Goal: Task Accomplishment & Management: Complete application form

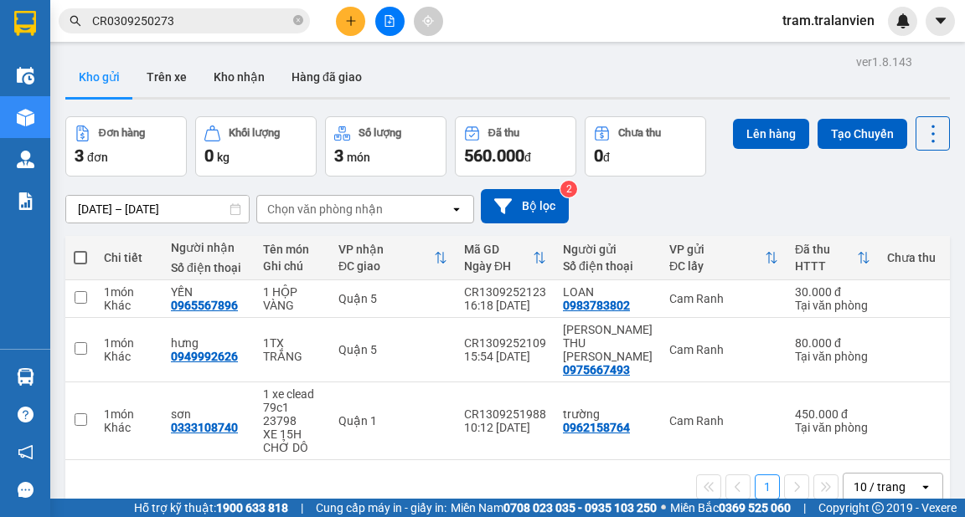
click at [355, 23] on button at bounding box center [350, 21] width 29 height 29
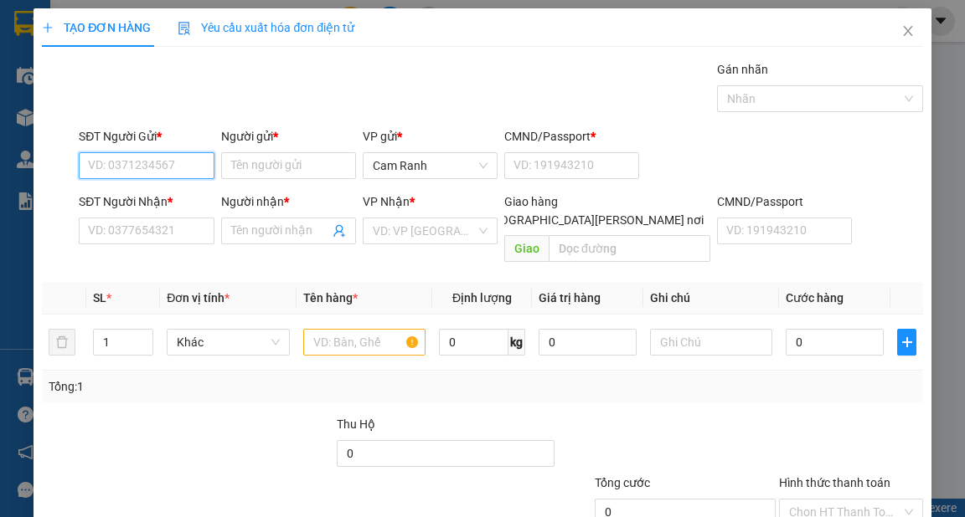
click at [171, 168] on input "SĐT Người Gửi *" at bounding box center [146, 165] width 135 height 27
click at [320, 329] on input "text" at bounding box center [364, 342] width 123 height 27
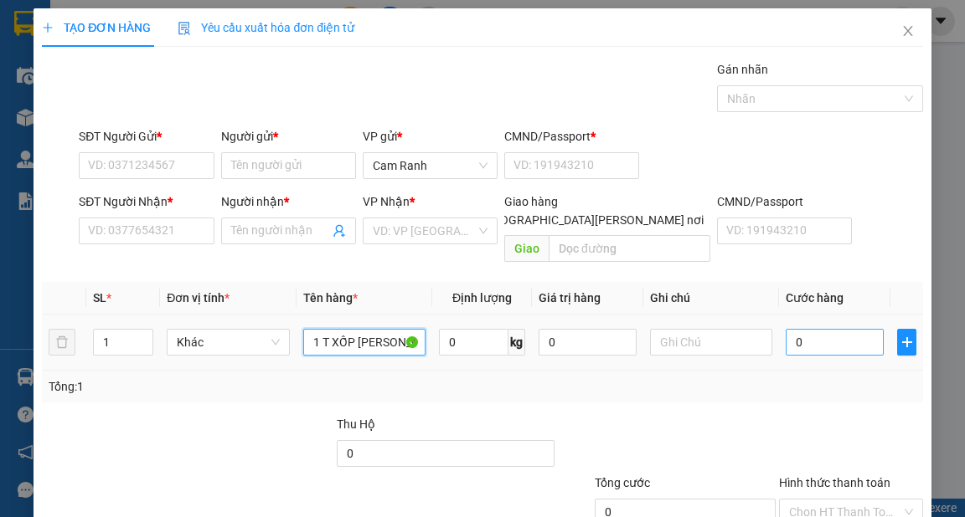
type input "1 T XỐP [PERSON_NAME]"
click at [804, 329] on input "0" at bounding box center [834, 342] width 98 height 27
type input "5"
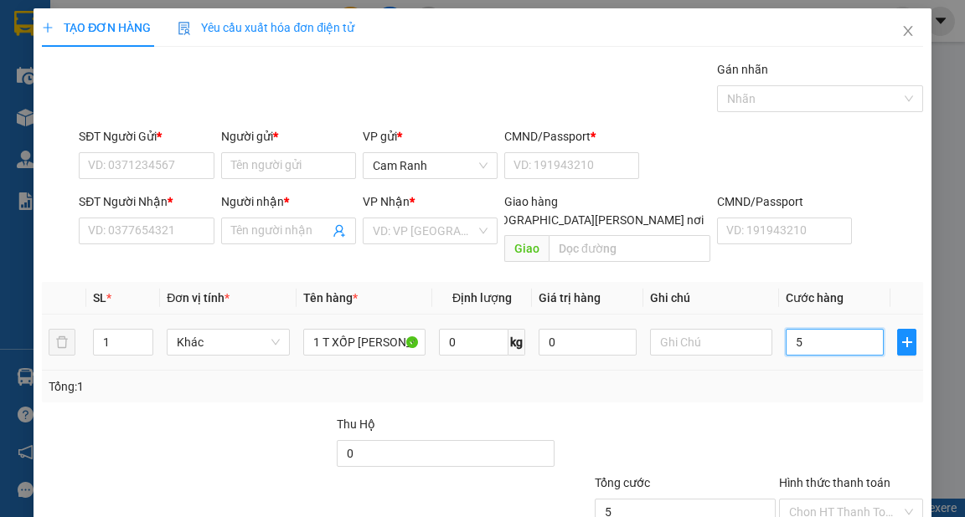
type input "50"
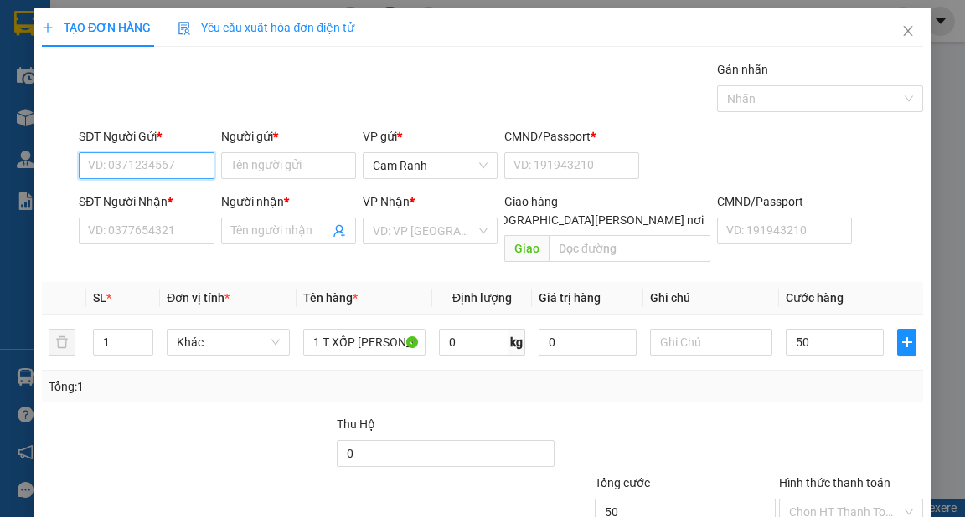
type input "50.000"
click at [197, 170] on input "SĐT Người Gửi *" at bounding box center [146, 165] width 135 height 27
click at [175, 197] on div "0974201118 - THẮNG" at bounding box center [146, 198] width 116 height 18
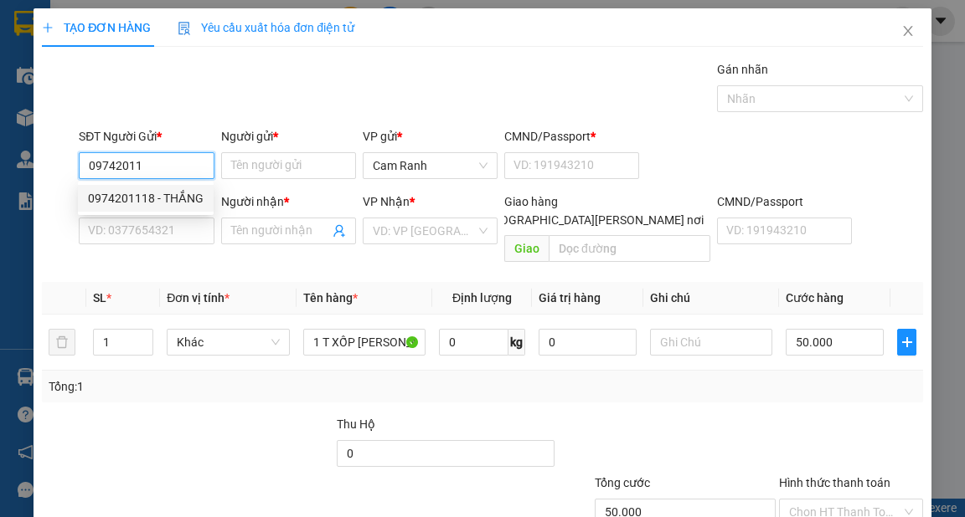
type input "0974201118"
type input "THẮNG"
type input "0979202029"
type input "TRANG"
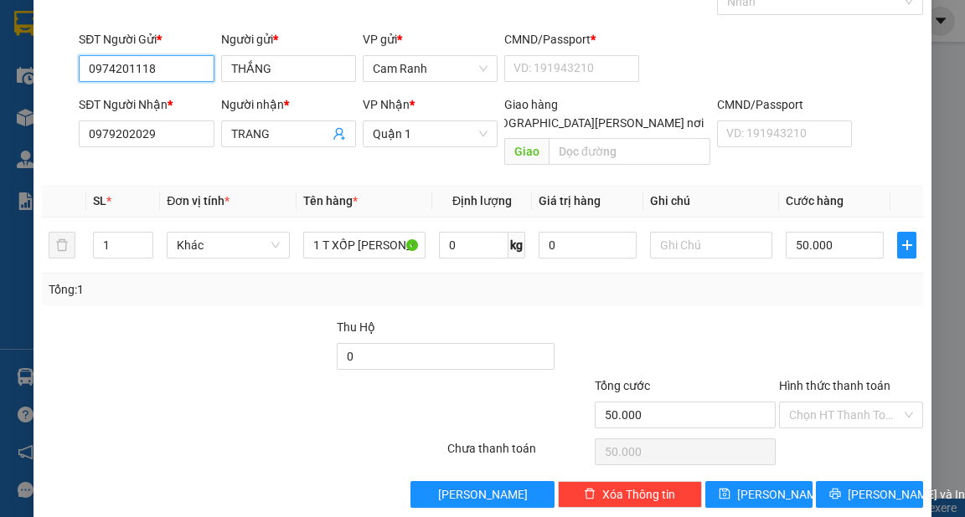
scroll to position [100, 0]
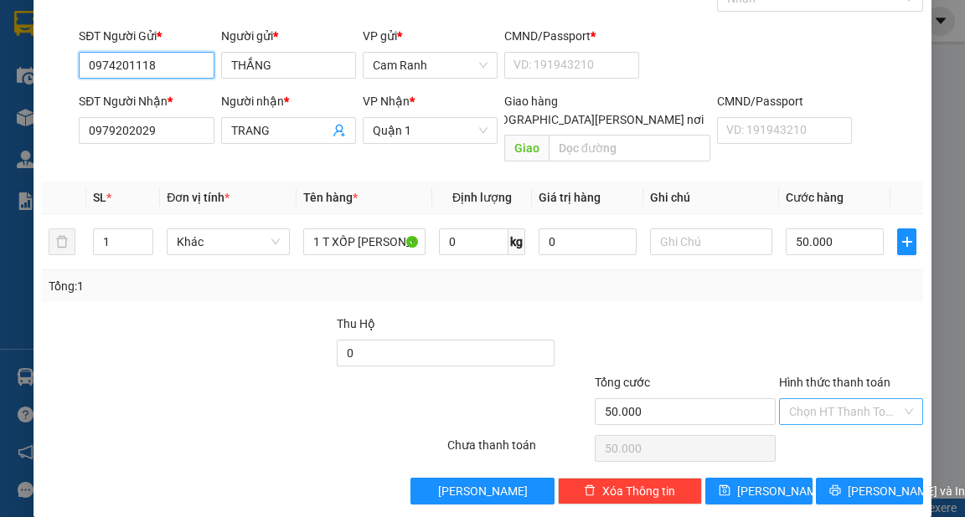
type input "0974201118"
click at [827, 399] on input "Hình thức thanh toán" at bounding box center [845, 411] width 112 height 25
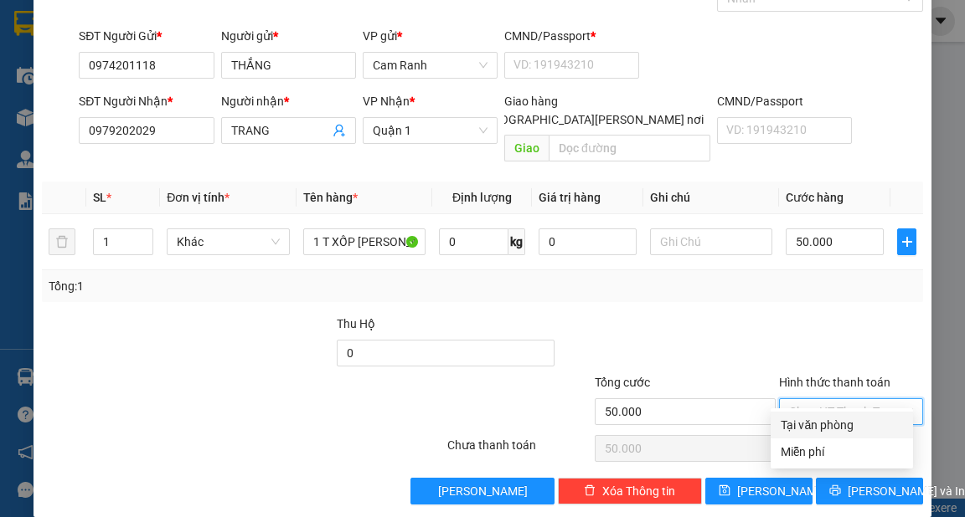
click at [825, 423] on div "Tại văn phòng" at bounding box center [841, 425] width 122 height 18
type input "0"
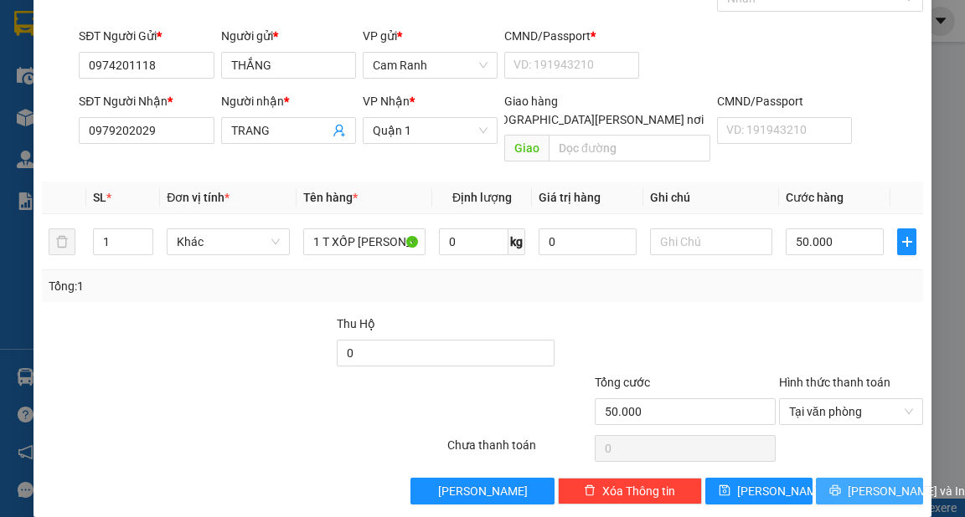
click at [893, 478] on button "[PERSON_NAME] và In" at bounding box center [869, 491] width 107 height 27
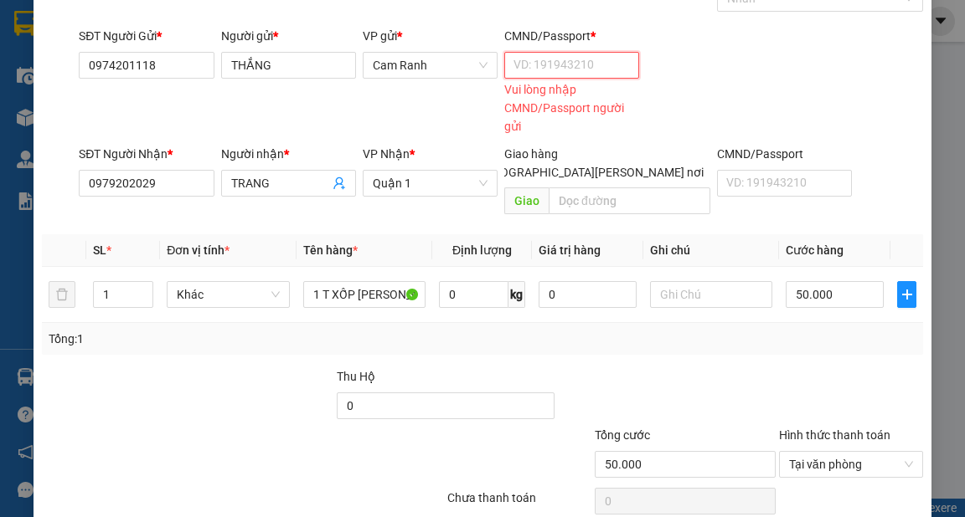
click at [549, 64] on input "CMND/Passport *" at bounding box center [571, 65] width 135 height 27
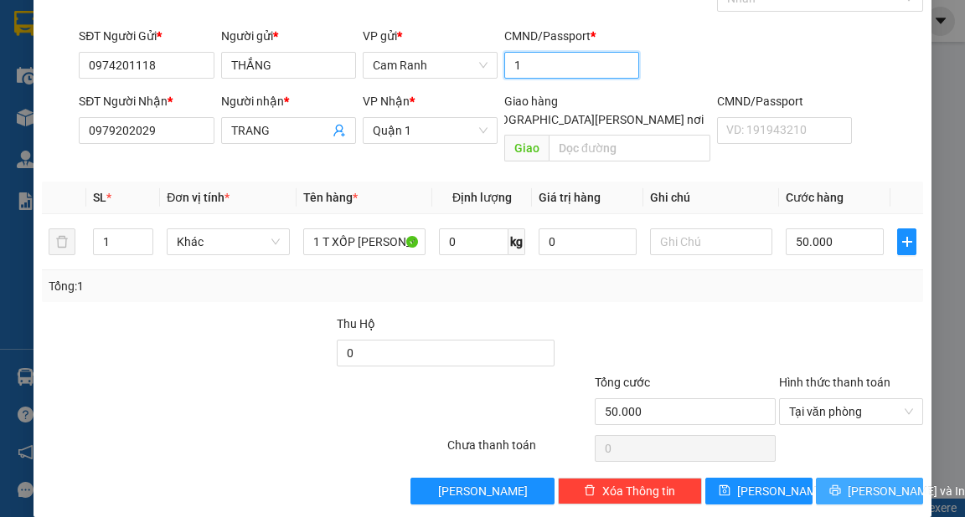
type input "1"
click at [849, 484] on button "[PERSON_NAME] và In" at bounding box center [869, 491] width 107 height 27
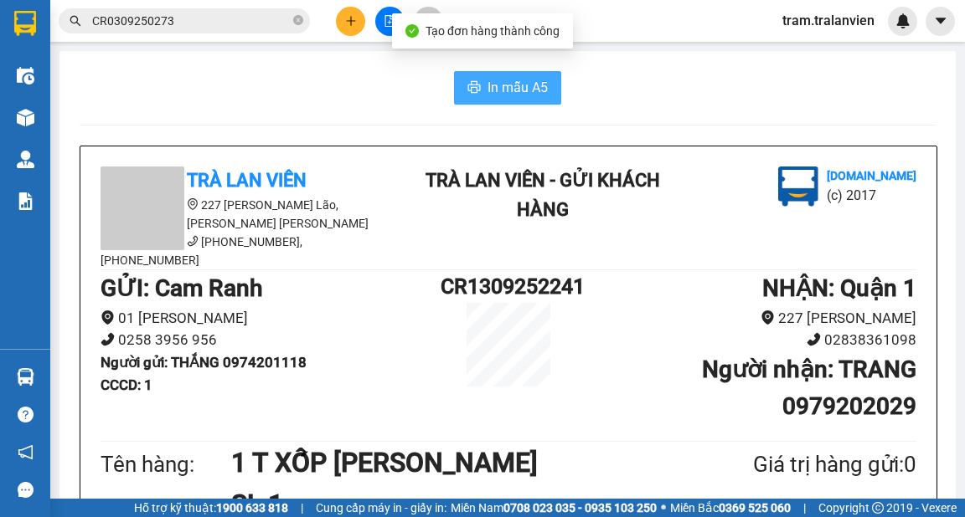
click at [494, 71] on button "In mẫu A5" at bounding box center [507, 87] width 107 height 33
click at [502, 80] on span "In mẫu A5" at bounding box center [517, 87] width 60 height 21
